Goal: Information Seeking & Learning: Learn about a topic

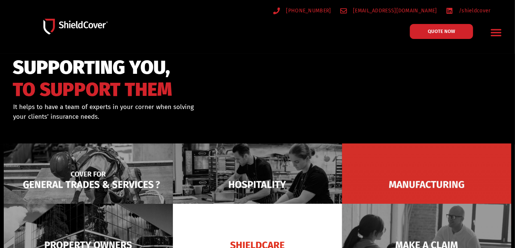
click at [73, 181] on img at bounding box center [88, 184] width 169 height 82
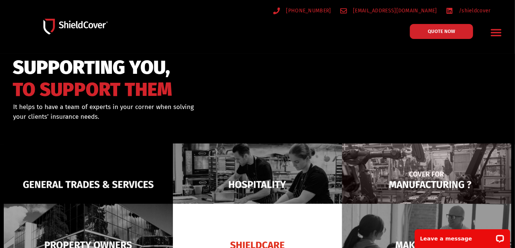
click at [411, 173] on img at bounding box center [426, 184] width 169 height 82
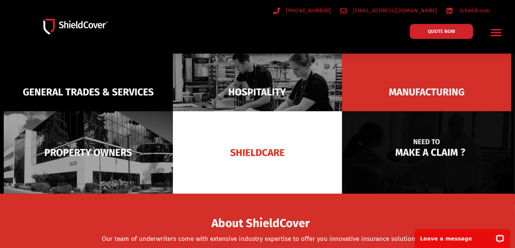
scroll to position [112, 0]
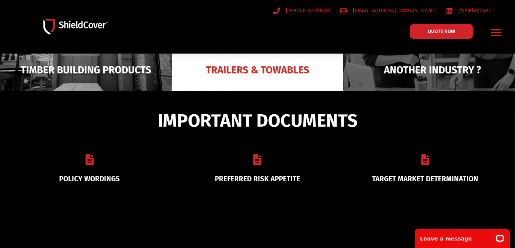
click at [247, 179] on link "PREFERRED RISK APPETITE" at bounding box center [257, 179] width 85 height 9
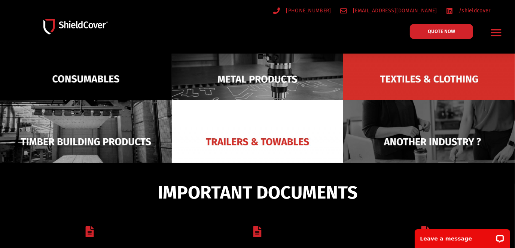
scroll to position [37, 0]
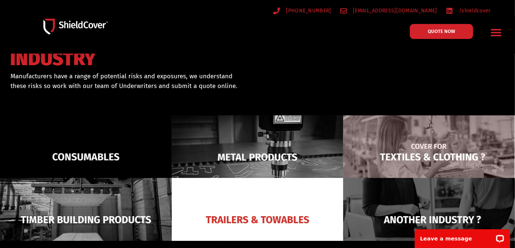
click at [419, 150] on img at bounding box center [430, 157] width 172 height 84
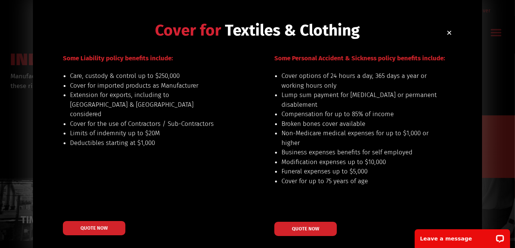
scroll to position [0, 0]
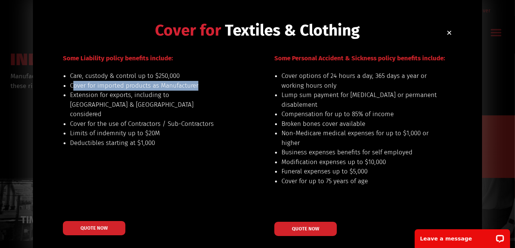
drag, startPoint x: 73, startPoint y: 86, endPoint x: 206, endPoint y: 84, distance: 133.4
click at [206, 84] on li "Cover for imported products as Manufacturer" at bounding box center [148, 86] width 156 height 10
